Goal: Information Seeking & Learning: Find specific fact

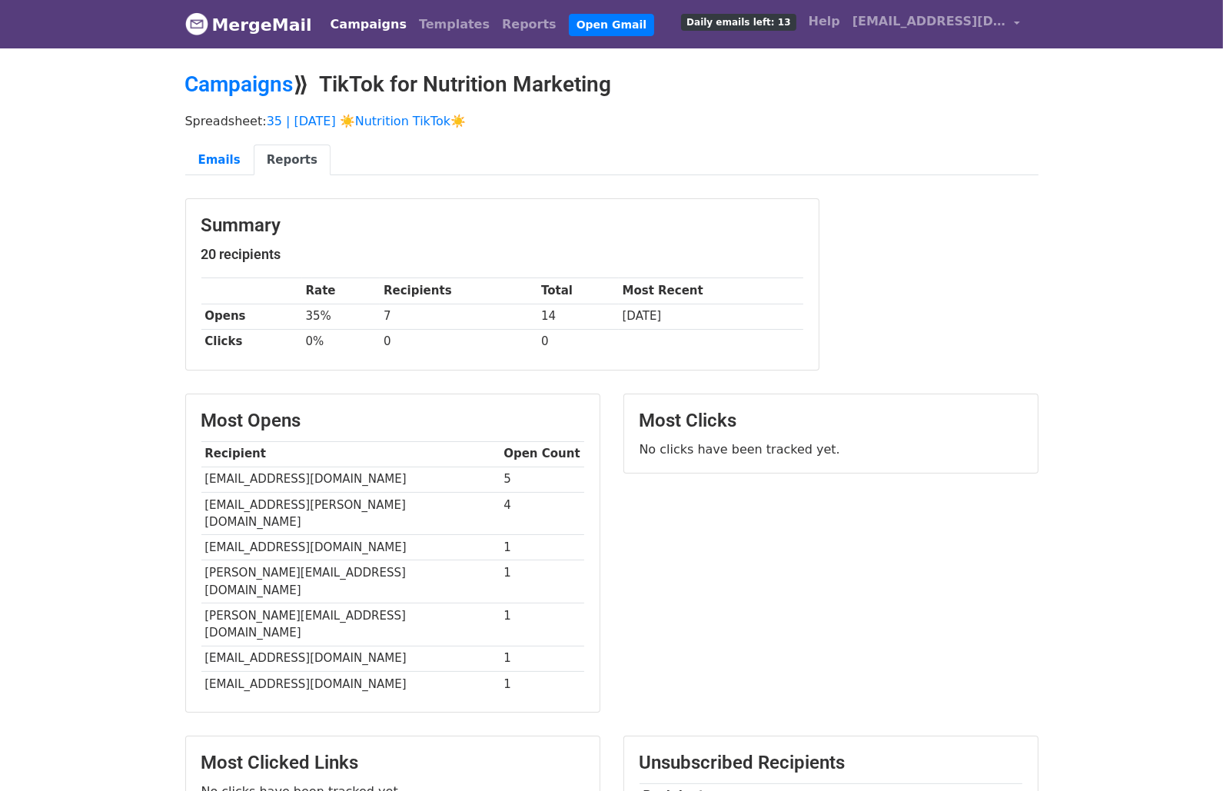
drag, startPoint x: 650, startPoint y: 764, endPoint x: 779, endPoint y: 762, distance: 128.4
copy td "alia.demers@foodcorps"
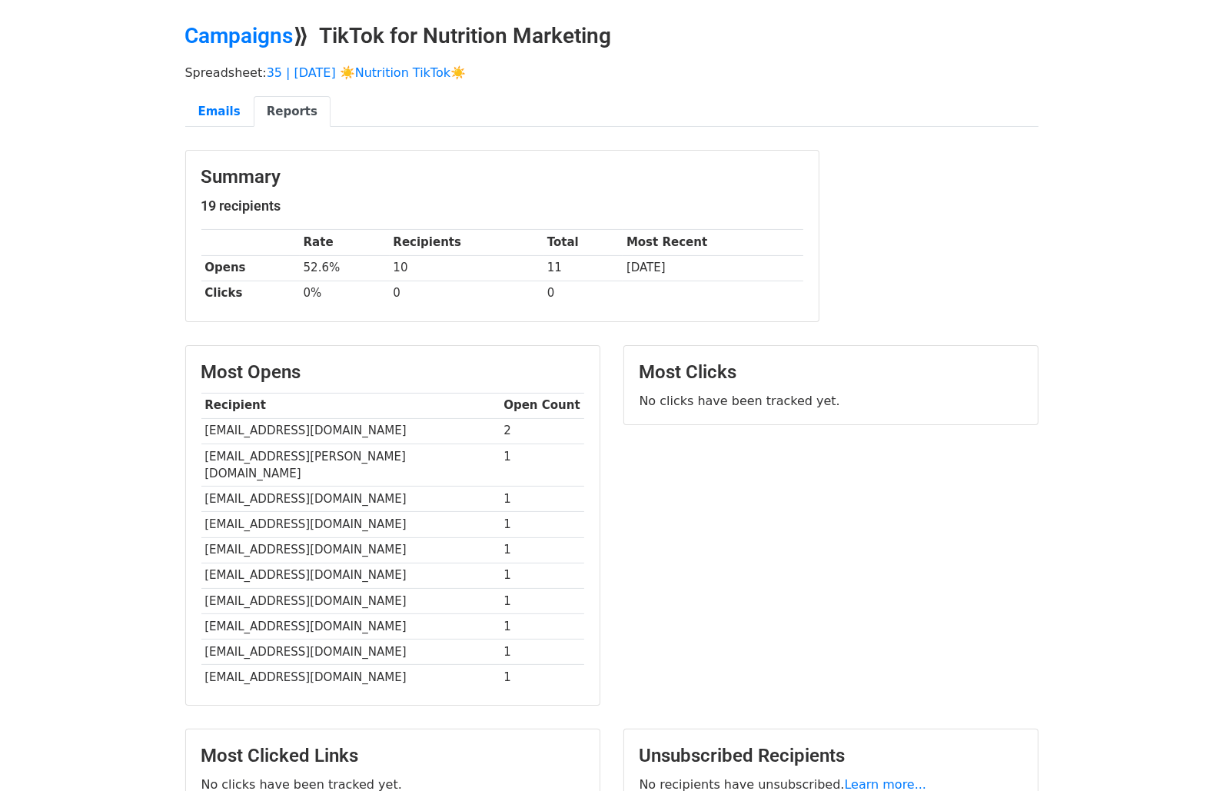
scroll to position [48, 0]
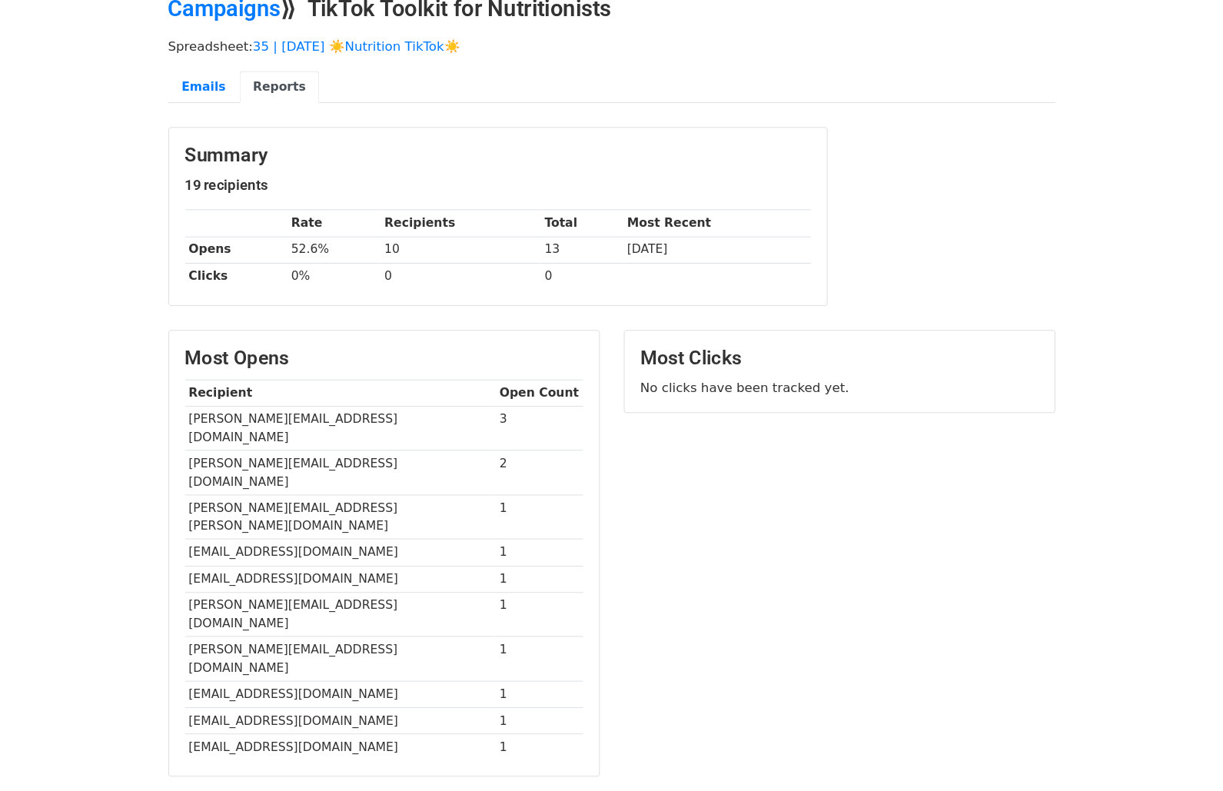
scroll to position [142, 0]
